Goal: Information Seeking & Learning: Learn about a topic

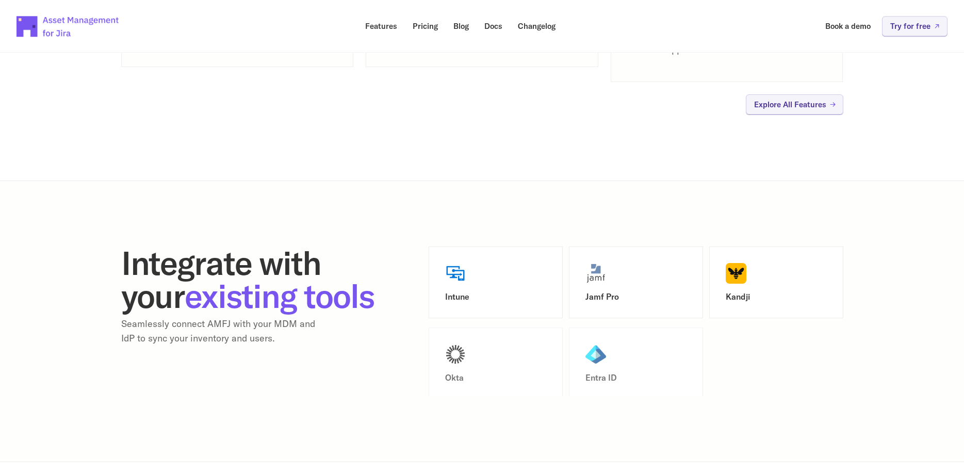
scroll to position [1210, 0]
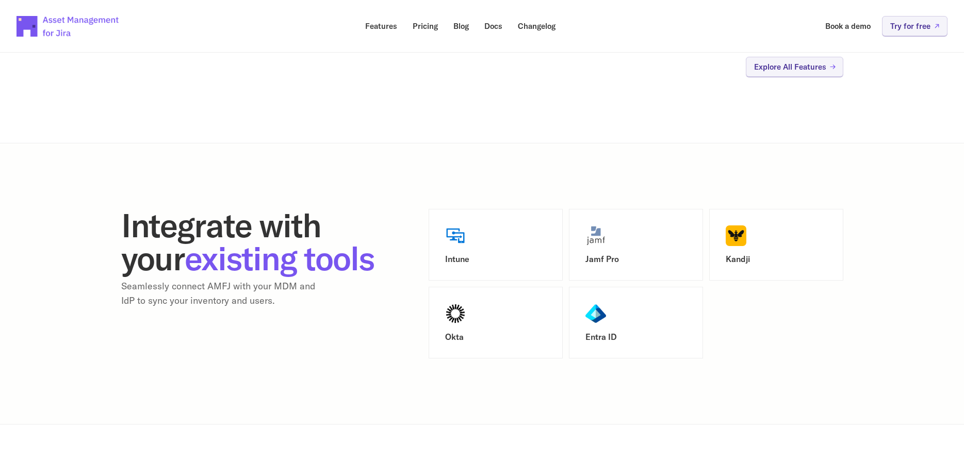
click at [457, 240] on img at bounding box center [455, 235] width 21 height 21
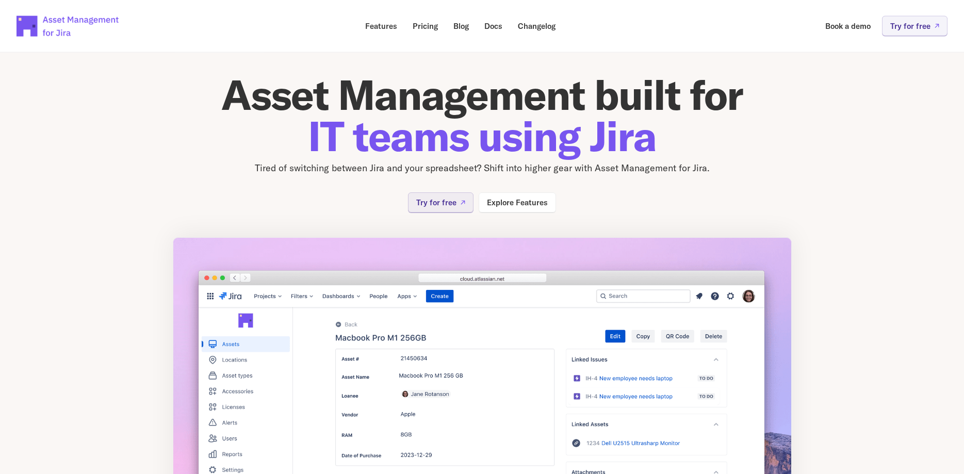
scroll to position [0, 0]
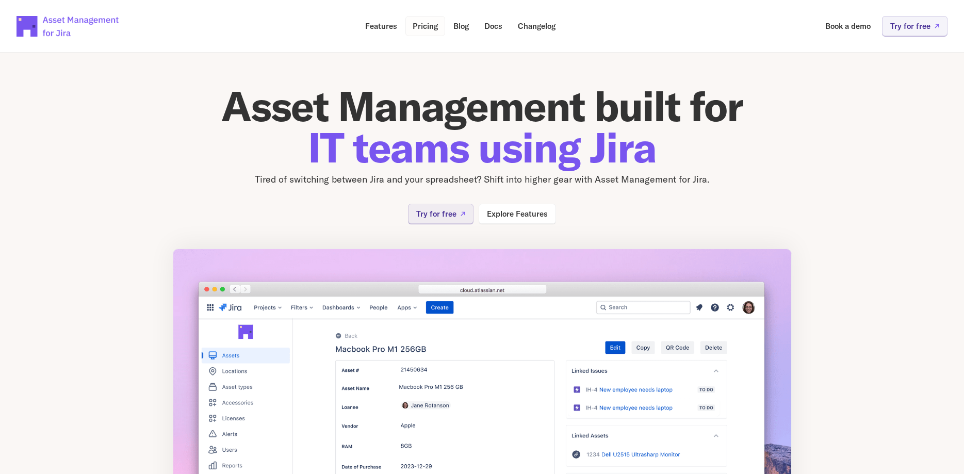
click at [407, 27] on link "Pricing" at bounding box center [425, 26] width 40 height 20
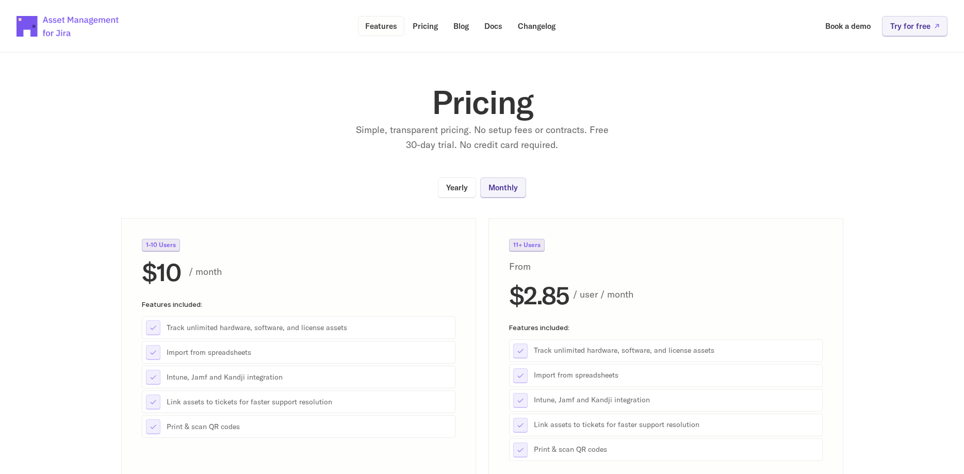
click at [376, 26] on p "Features" at bounding box center [381, 26] width 32 height 8
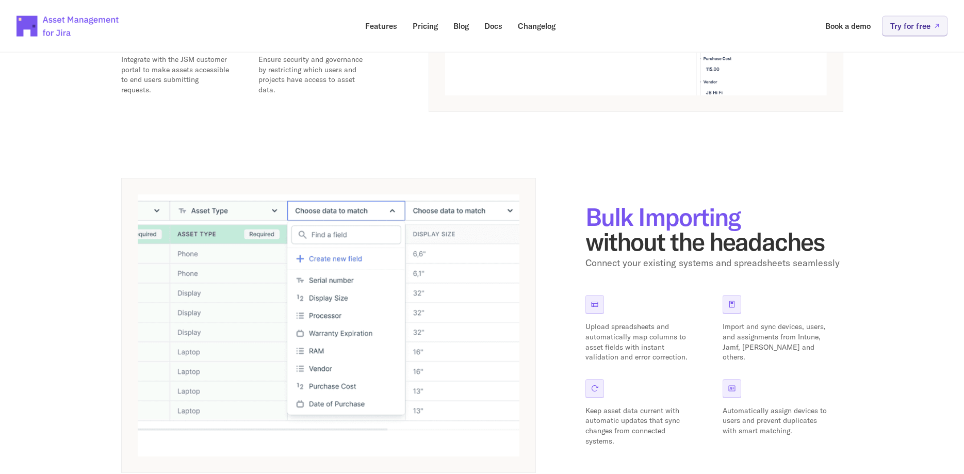
scroll to position [421, 0]
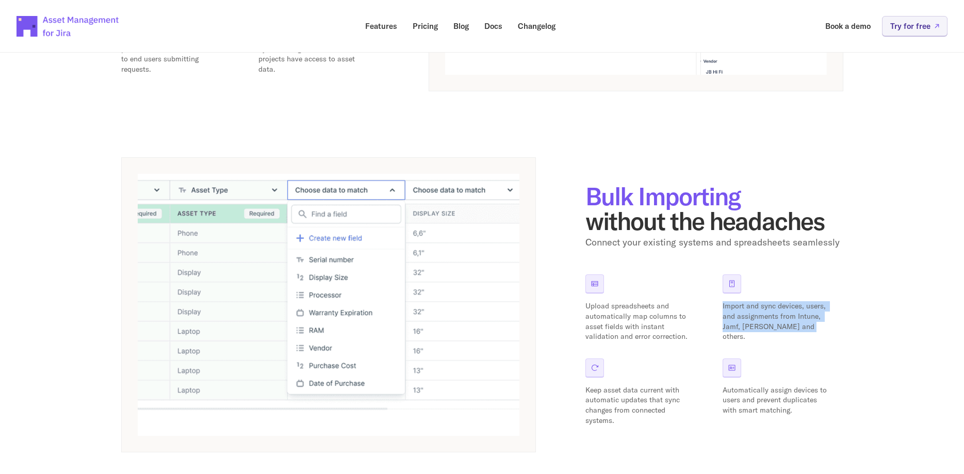
drag, startPoint x: 722, startPoint y: 304, endPoint x: 814, endPoint y: 325, distance: 94.8
click at [814, 325] on div "Upload spreadsheets and automatically map columns to asset fields with instant …" at bounding box center [714, 349] width 258 height 151
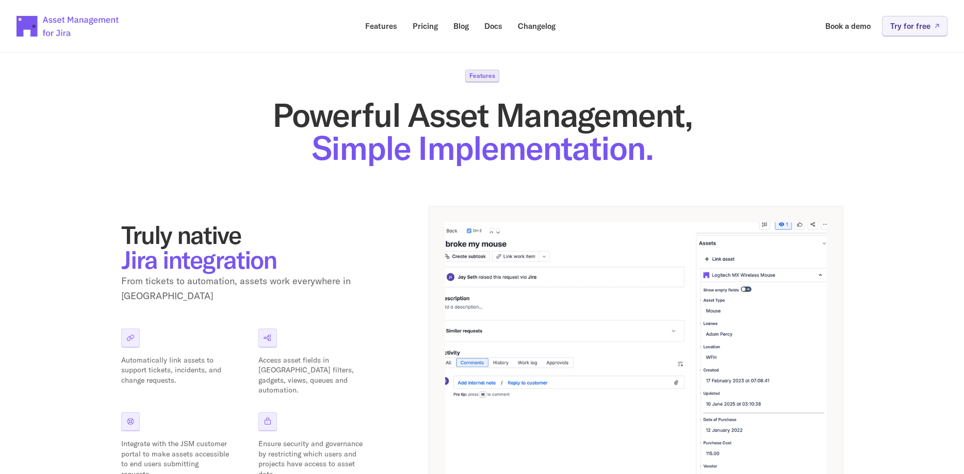
scroll to position [0, 0]
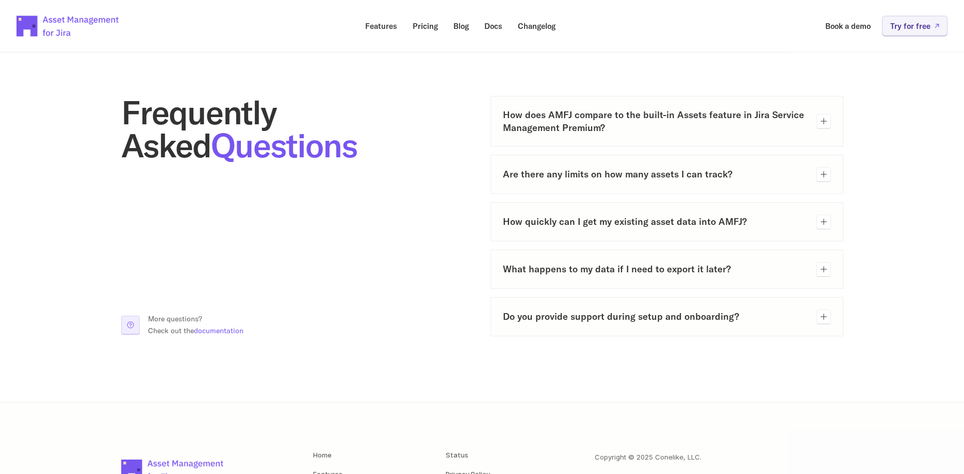
scroll to position [488, 0]
click at [826, 222] on icon at bounding box center [824, 222] width 8 height 8
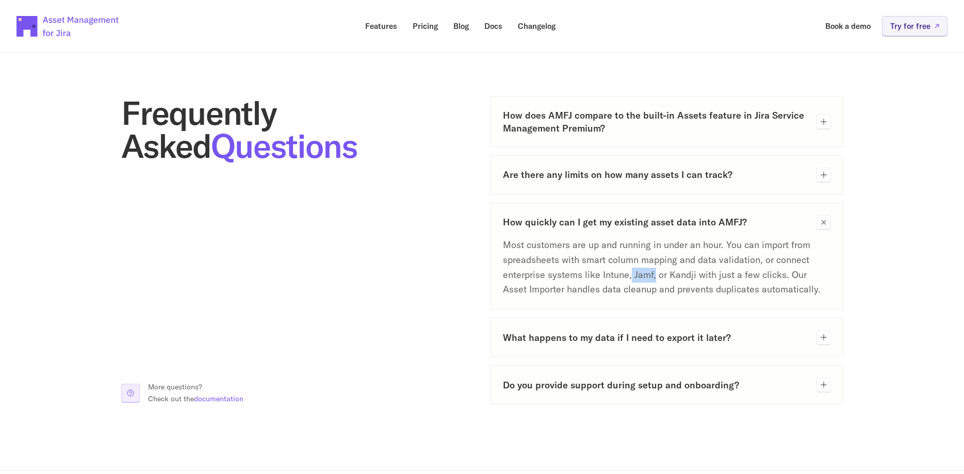
drag, startPoint x: 653, startPoint y: 273, endPoint x: 630, endPoint y: 270, distance: 23.9
click at [630, 270] on p "Most customers are up and running in under an hour. You can import from spreads…" at bounding box center [667, 267] width 328 height 59
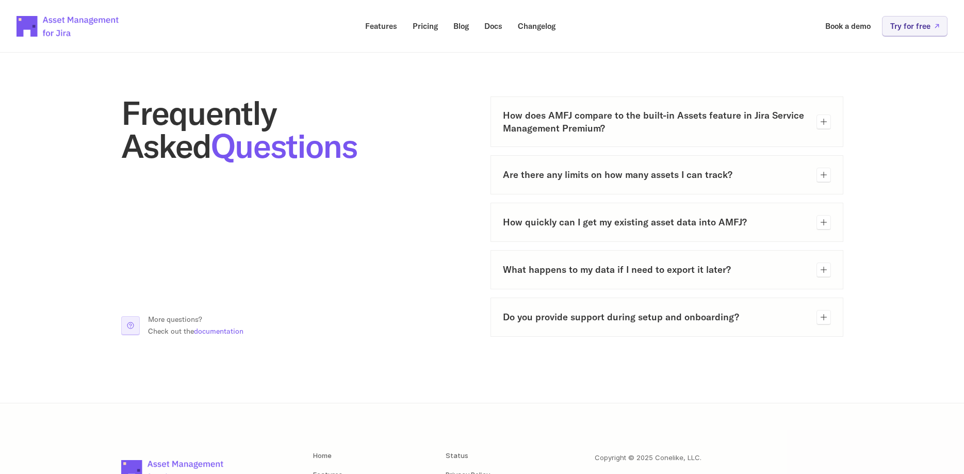
click at [819, 219] on div at bounding box center [823, 222] width 14 height 14
